Goal: Task Accomplishment & Management: Use online tool/utility

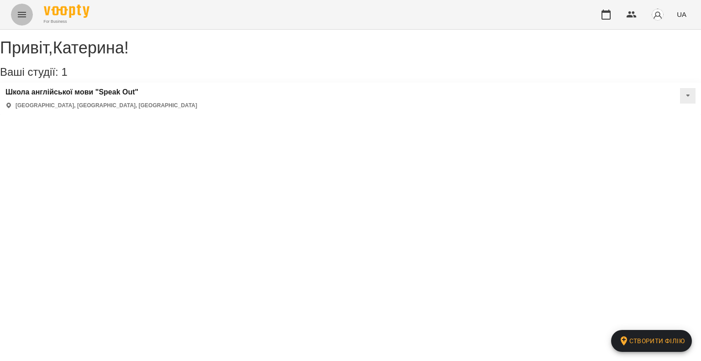
click at [21, 17] on icon "Menu" at bounding box center [21, 14] width 11 height 11
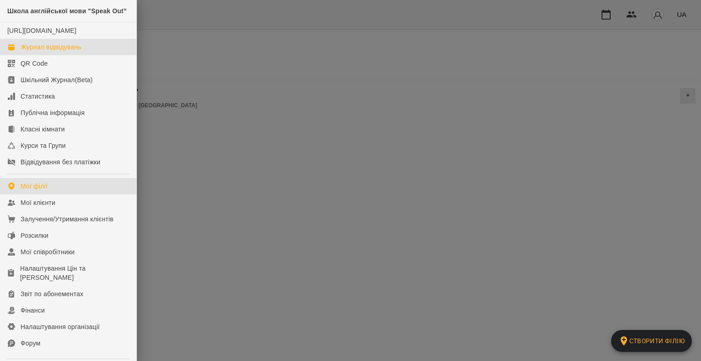
click at [37, 52] on div "Журнал відвідувань" at bounding box center [51, 46] width 61 height 9
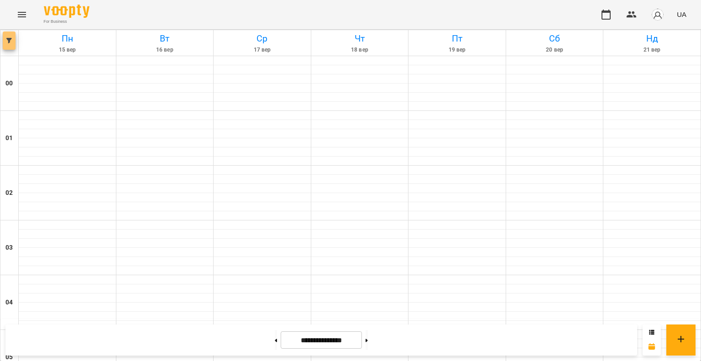
click at [9, 41] on icon "button" at bounding box center [8, 40] width 5 height 5
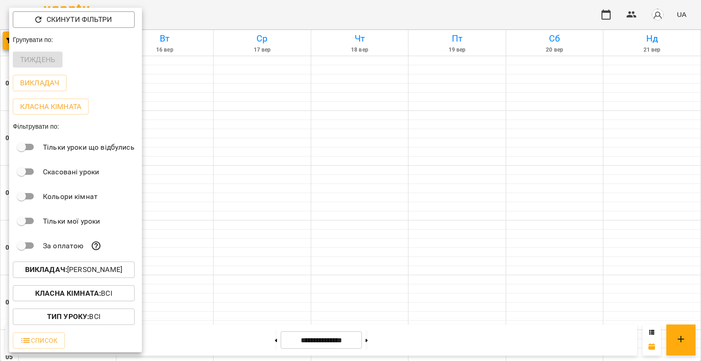
click at [604, 12] on div at bounding box center [350, 180] width 701 height 361
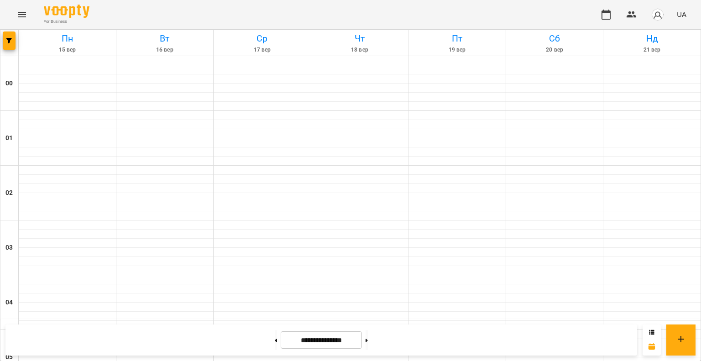
click at [606, 16] on icon "button" at bounding box center [605, 14] width 11 height 11
click at [9, 32] on button "button" at bounding box center [9, 40] width 13 height 18
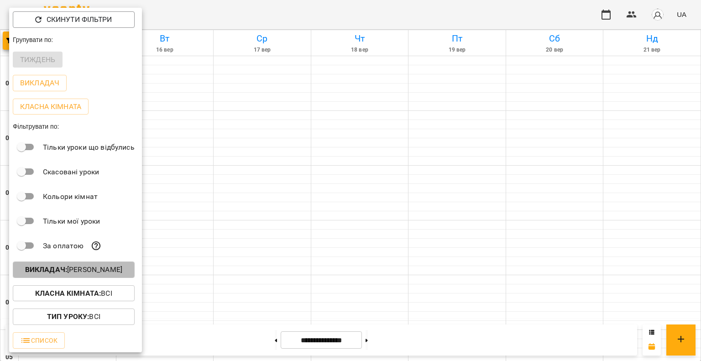
click at [96, 271] on p "Викладач : [PERSON_NAME]" at bounding box center [73, 269] width 97 height 11
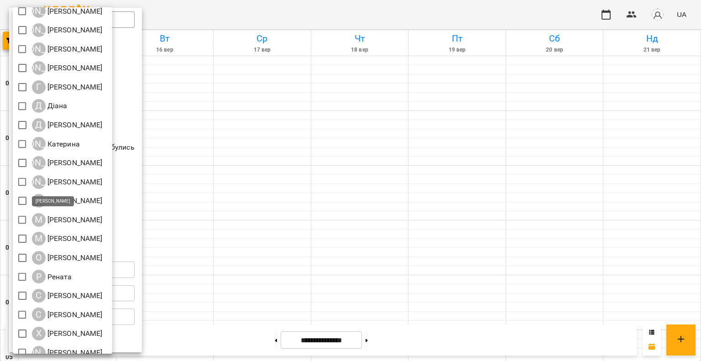
scroll to position [97, 0]
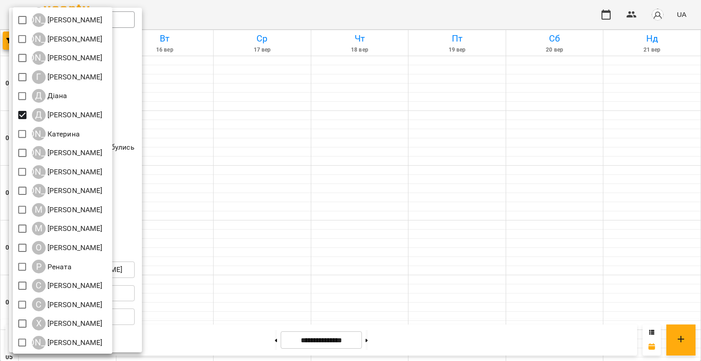
click at [439, 198] on div at bounding box center [350, 180] width 701 height 361
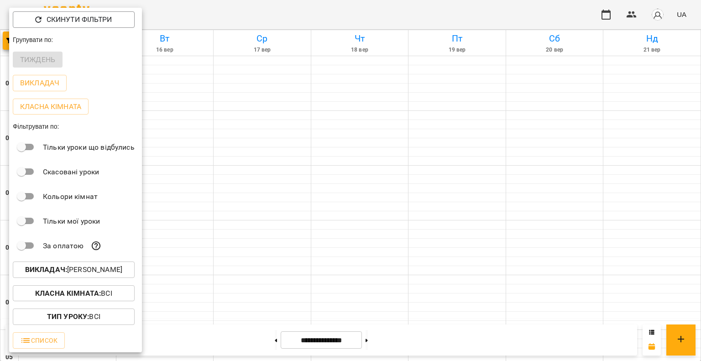
click at [439, 198] on div at bounding box center [350, 180] width 701 height 361
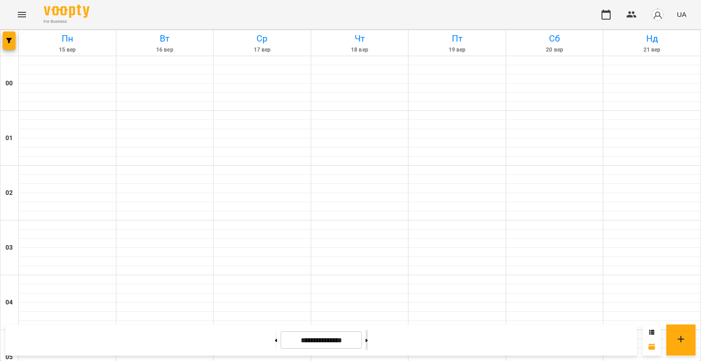
click at [368, 343] on button at bounding box center [366, 340] width 2 height 20
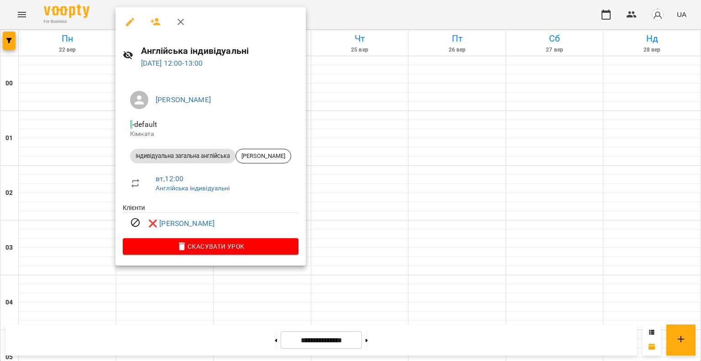
click at [55, 137] on div at bounding box center [350, 180] width 701 height 361
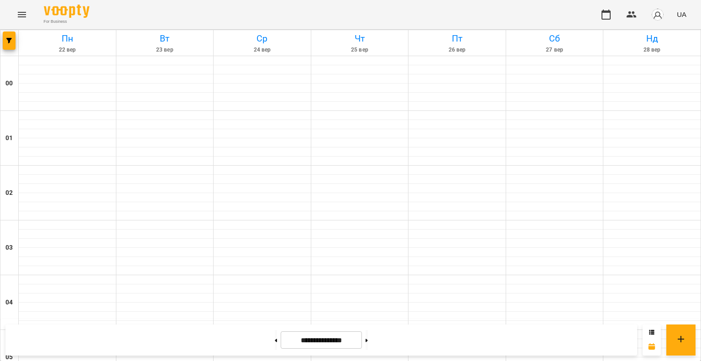
scroll to position [730, 0]
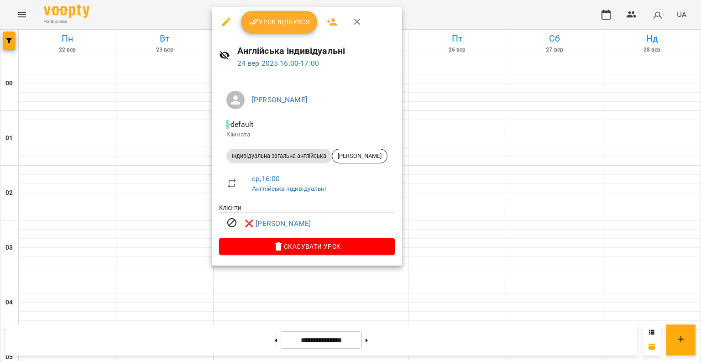
click at [555, 220] on div at bounding box center [350, 180] width 701 height 361
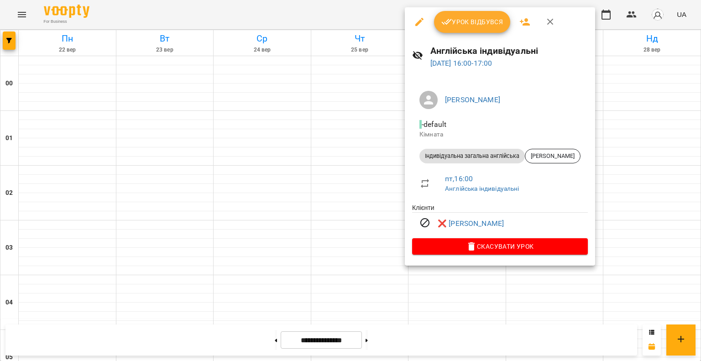
click at [646, 221] on div at bounding box center [350, 180] width 701 height 361
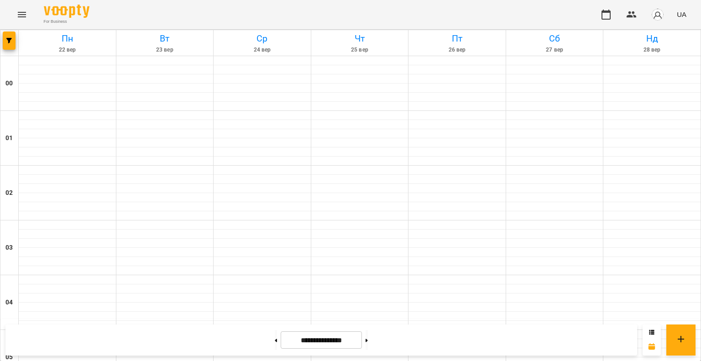
scroll to position [912, 0]
click at [368, 337] on button at bounding box center [366, 340] width 2 height 20
click at [275, 344] on button at bounding box center [276, 340] width 2 height 20
click at [368, 337] on button at bounding box center [366, 340] width 2 height 20
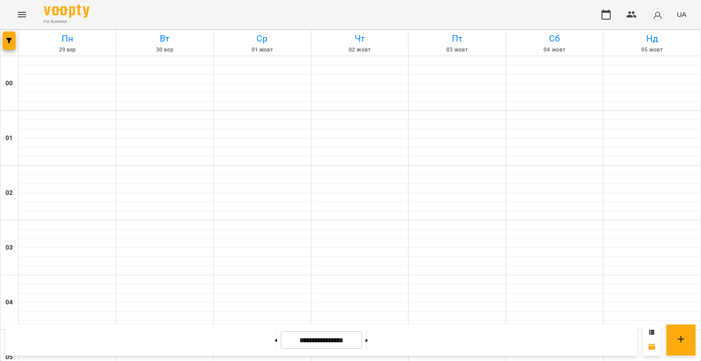
click at [430, 345] on div "**********" at bounding box center [320, 339] width 631 height 31
click at [275, 341] on button at bounding box center [276, 340] width 2 height 20
type input "**********"
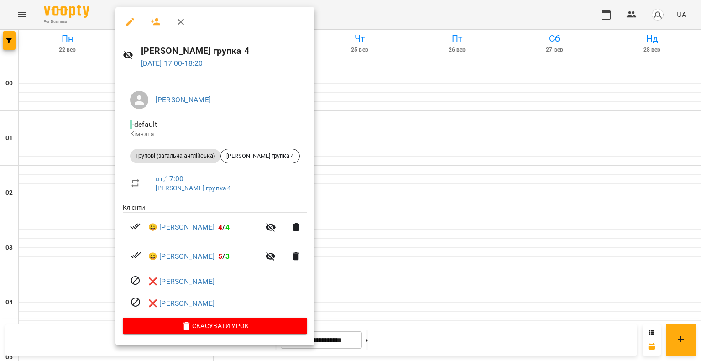
click at [580, 175] on div at bounding box center [350, 180] width 701 height 361
